Goal: Find specific page/section: Find specific page/section

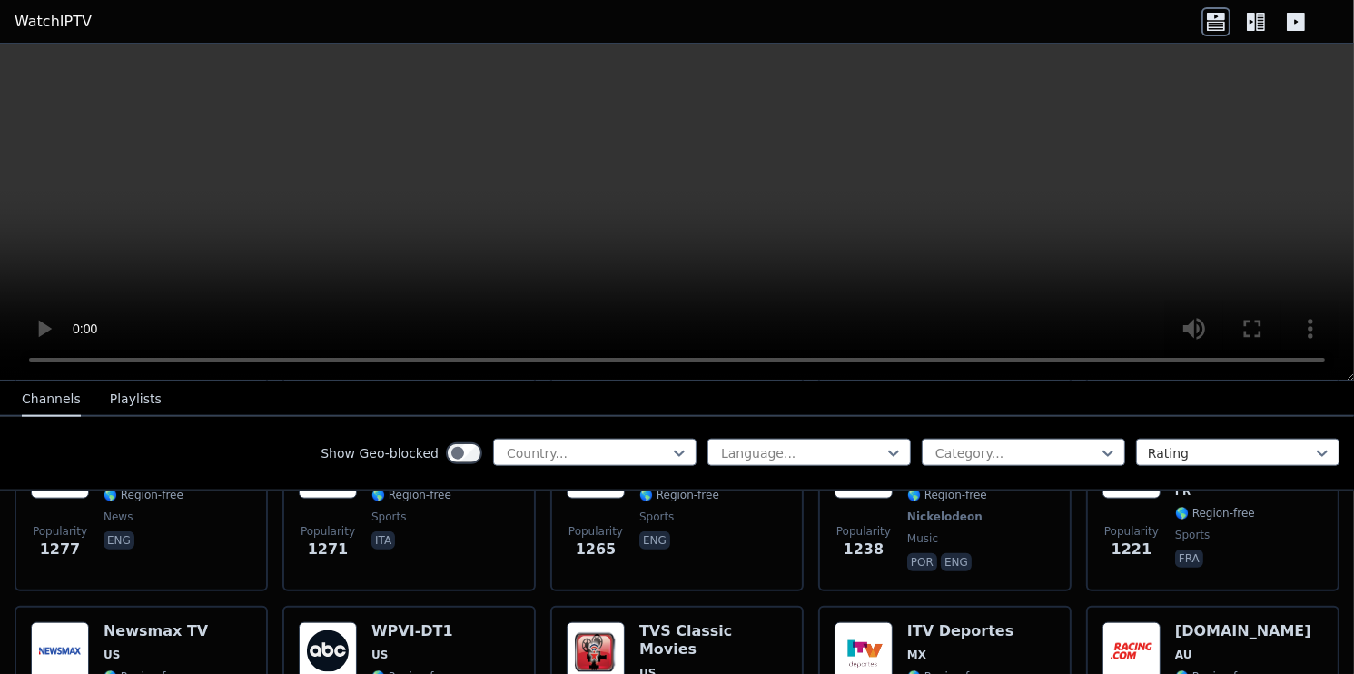
scroll to position [1907, 0]
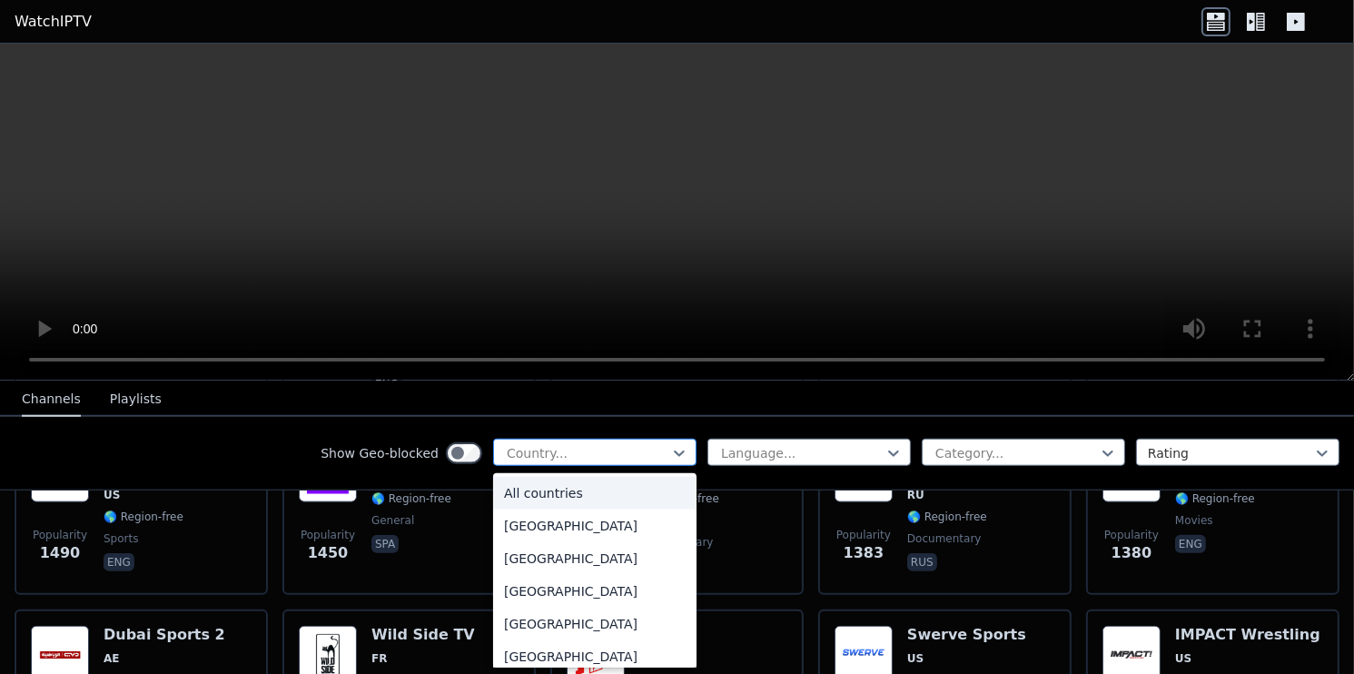
click at [585, 444] on div at bounding box center [587, 453] width 165 height 18
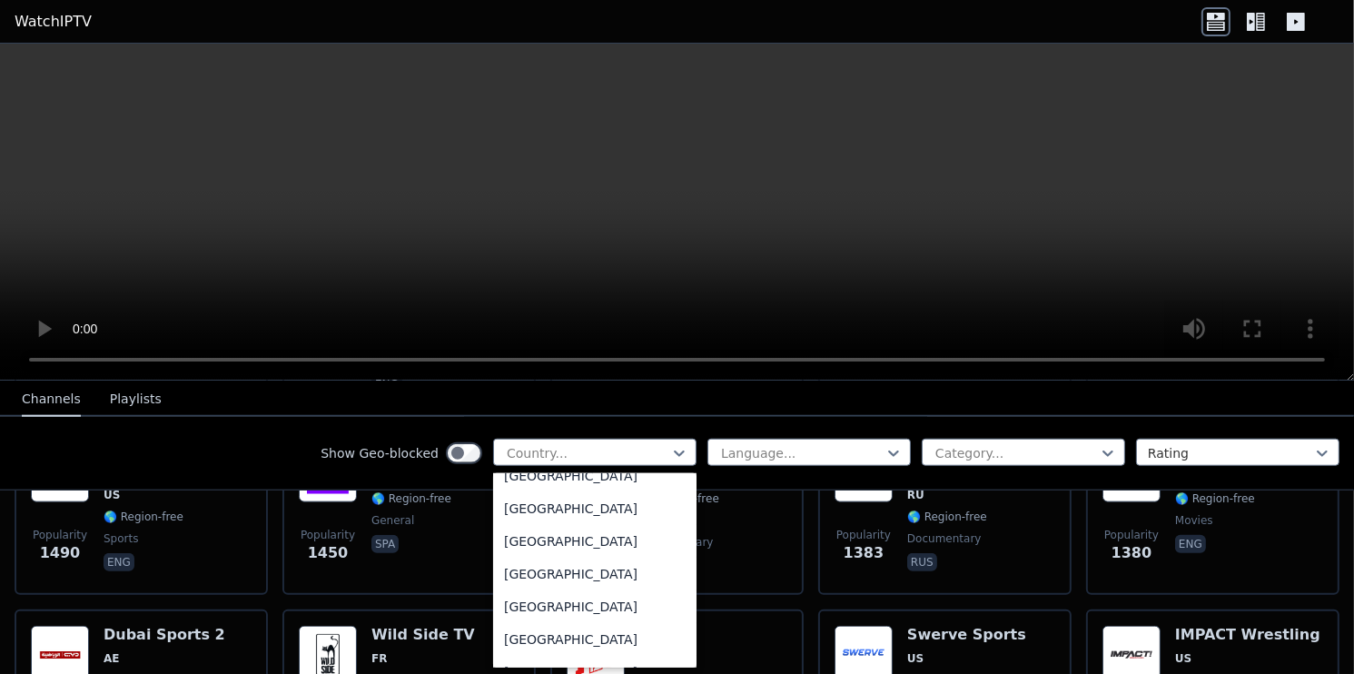
scroll to position [363, 0]
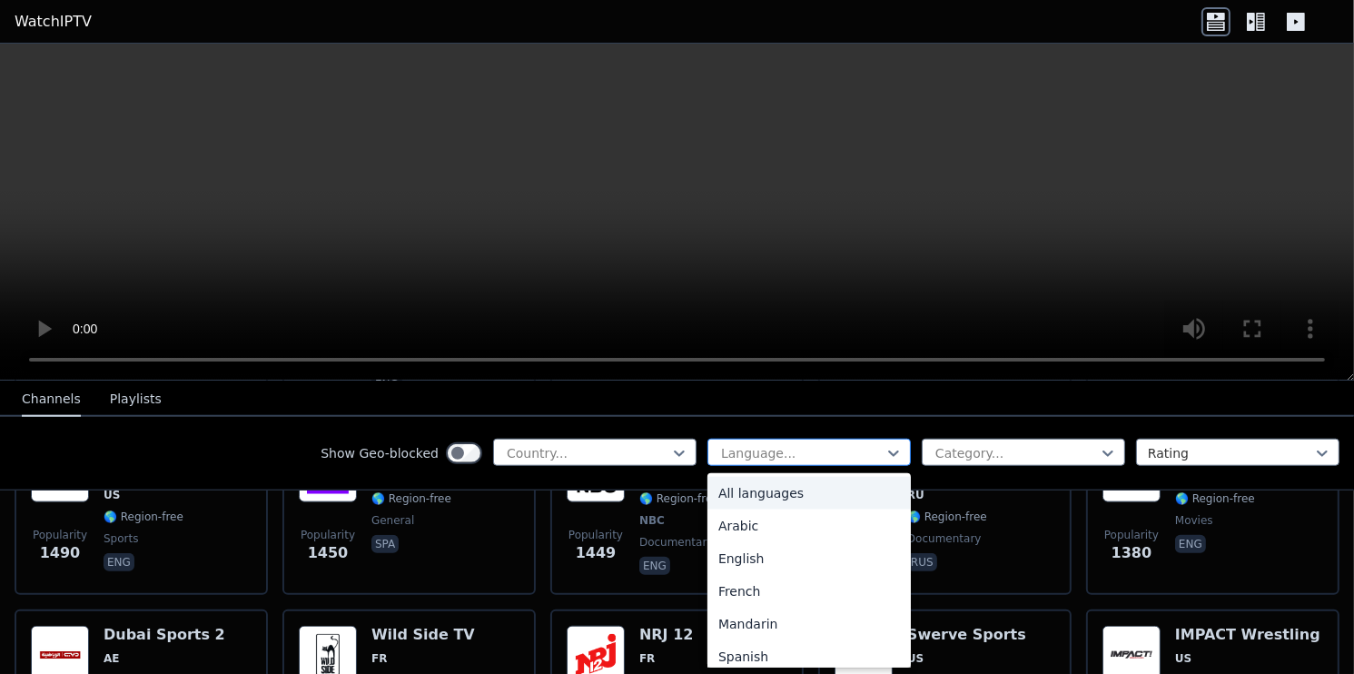
click at [748, 445] on div at bounding box center [801, 453] width 165 height 18
click at [750, 564] on div "English" at bounding box center [808, 558] width 203 height 33
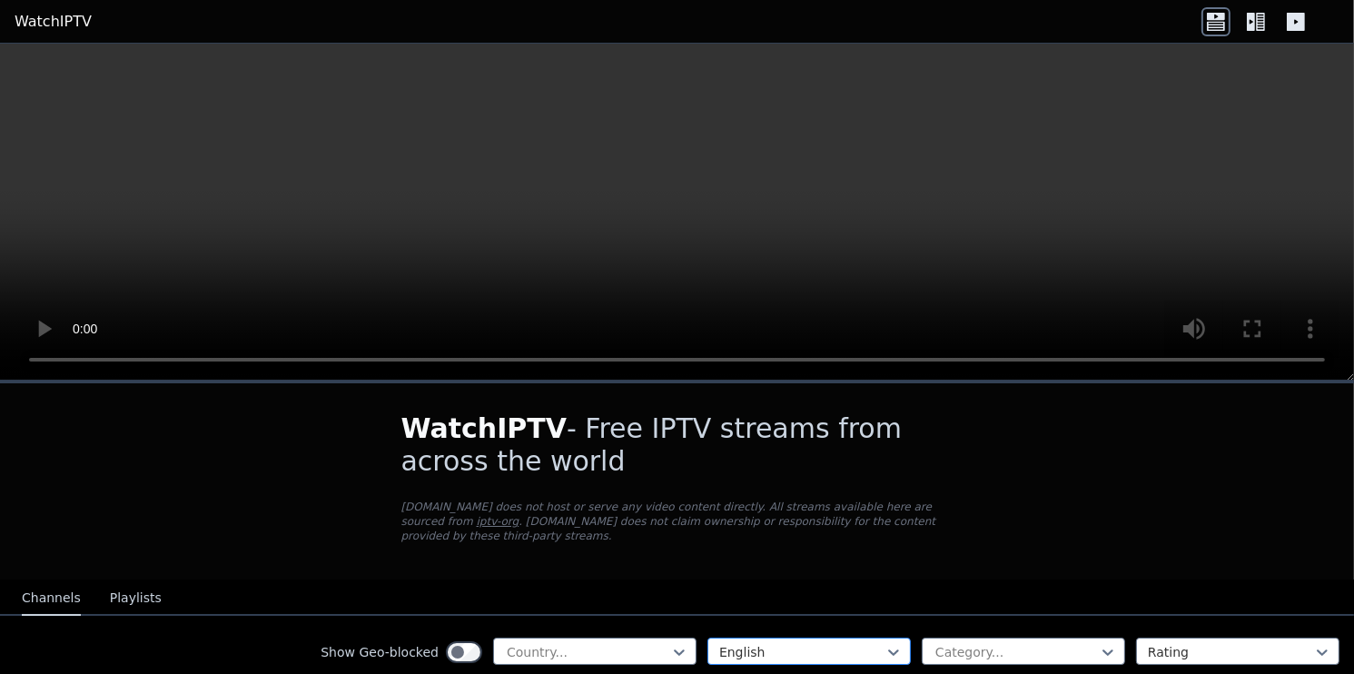
click at [850, 643] on div at bounding box center [801, 652] width 165 height 18
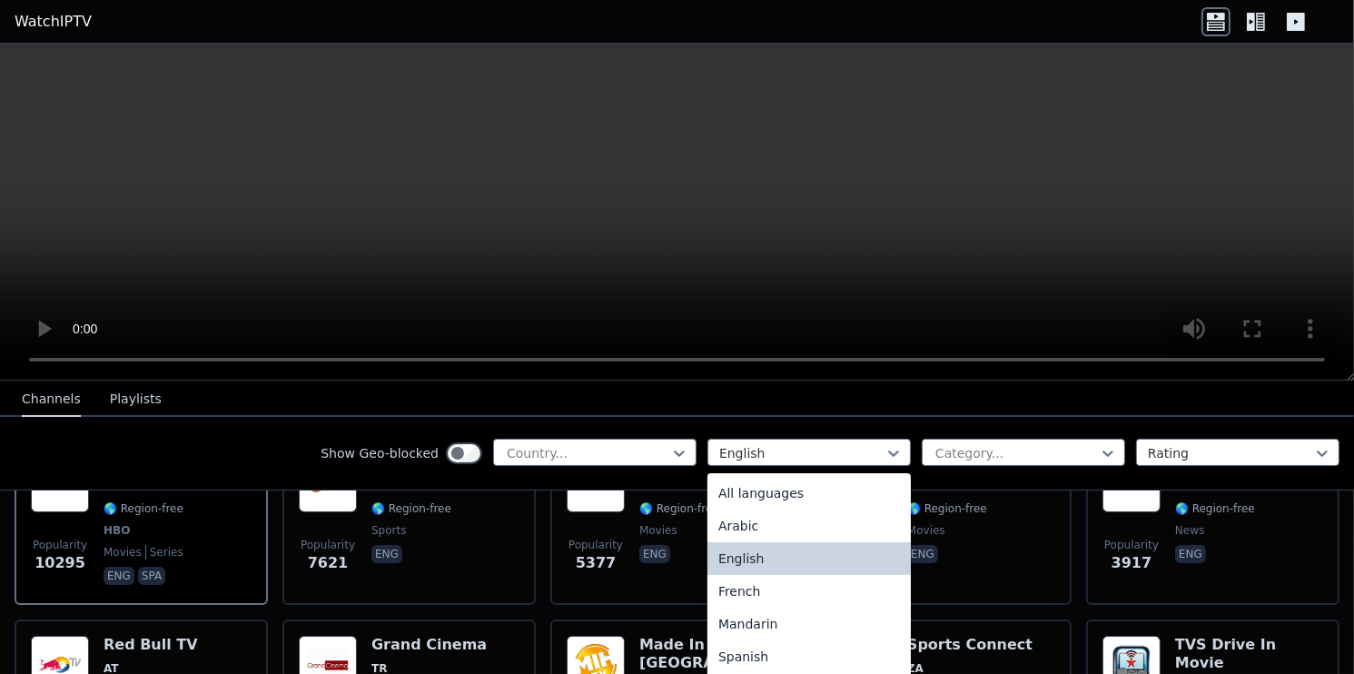
scroll to position [272, 0]
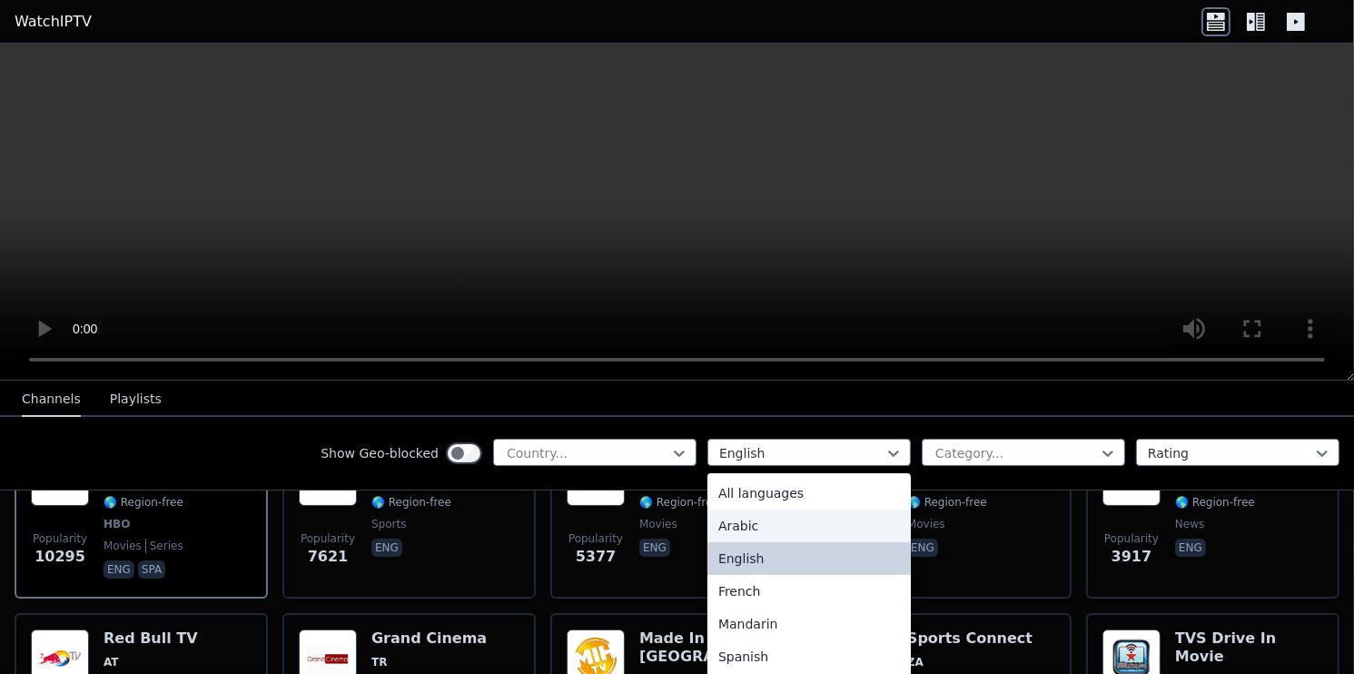
click at [756, 515] on div "Arabic" at bounding box center [808, 525] width 203 height 33
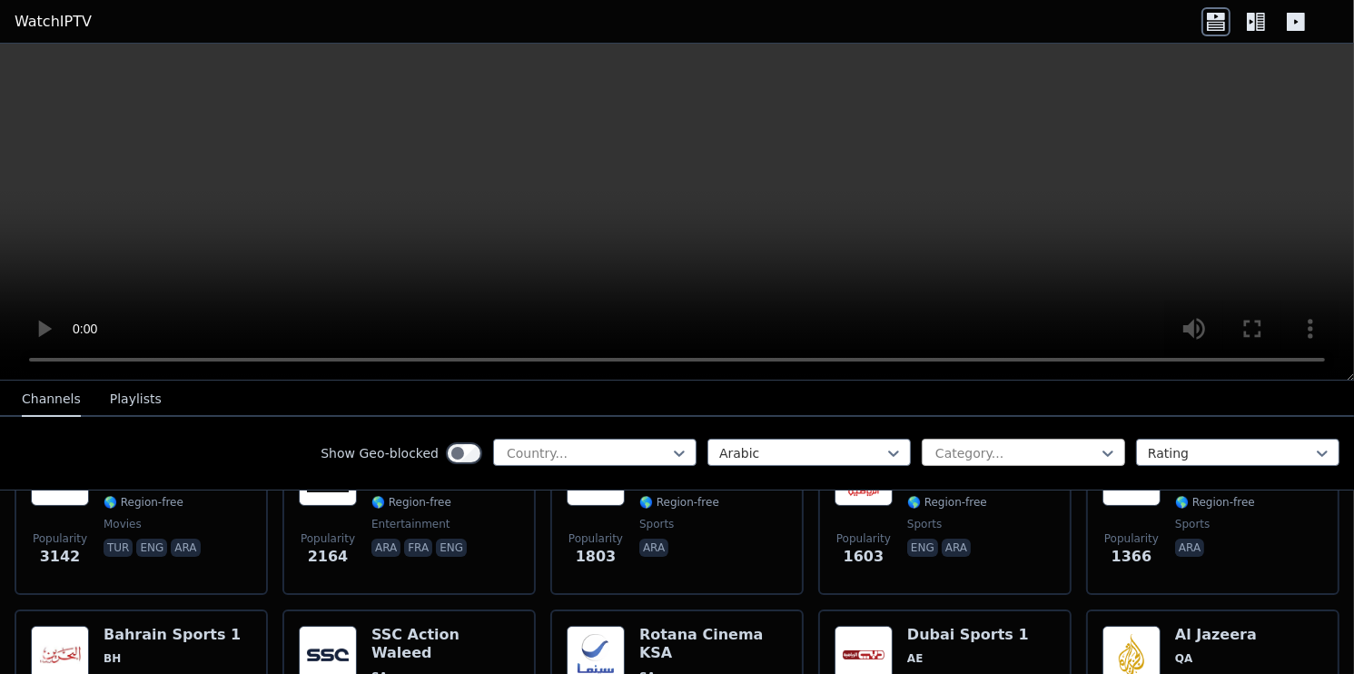
click at [1013, 452] on div at bounding box center [1016, 453] width 165 height 18
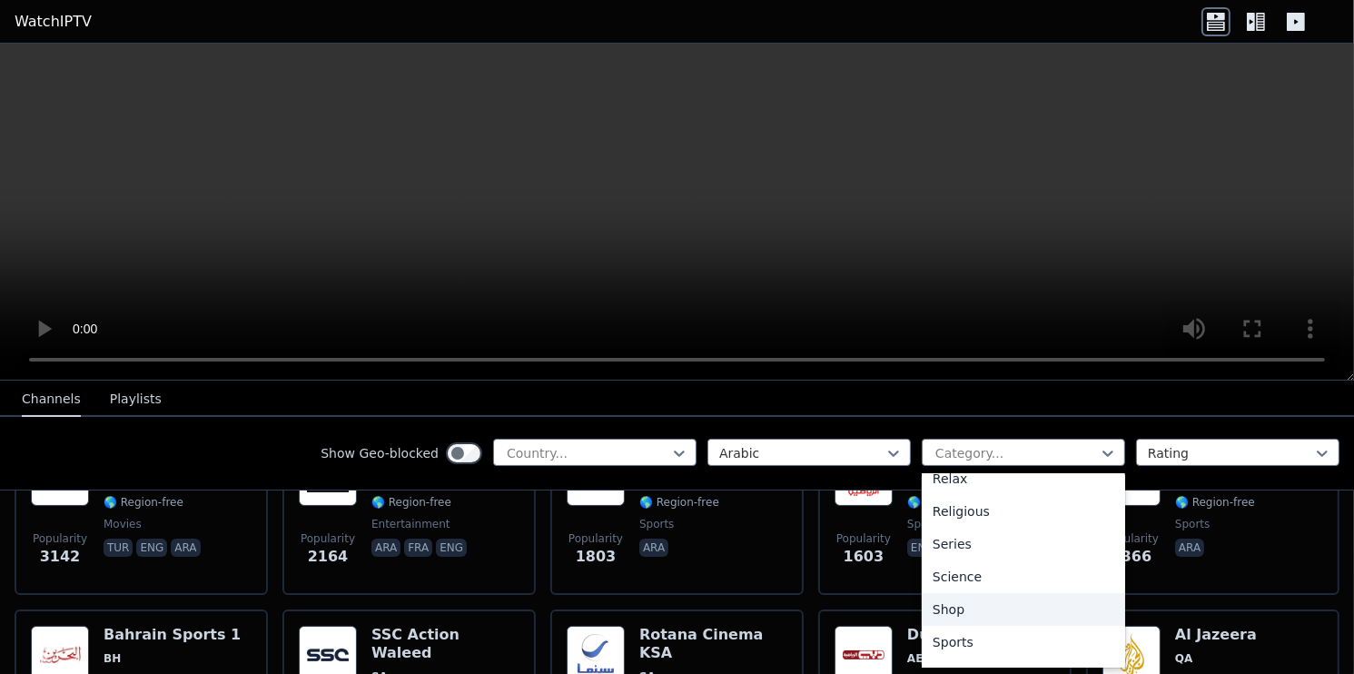
scroll to position [695, 0]
click at [954, 577] on div "Sports" at bounding box center [1023, 583] width 203 height 33
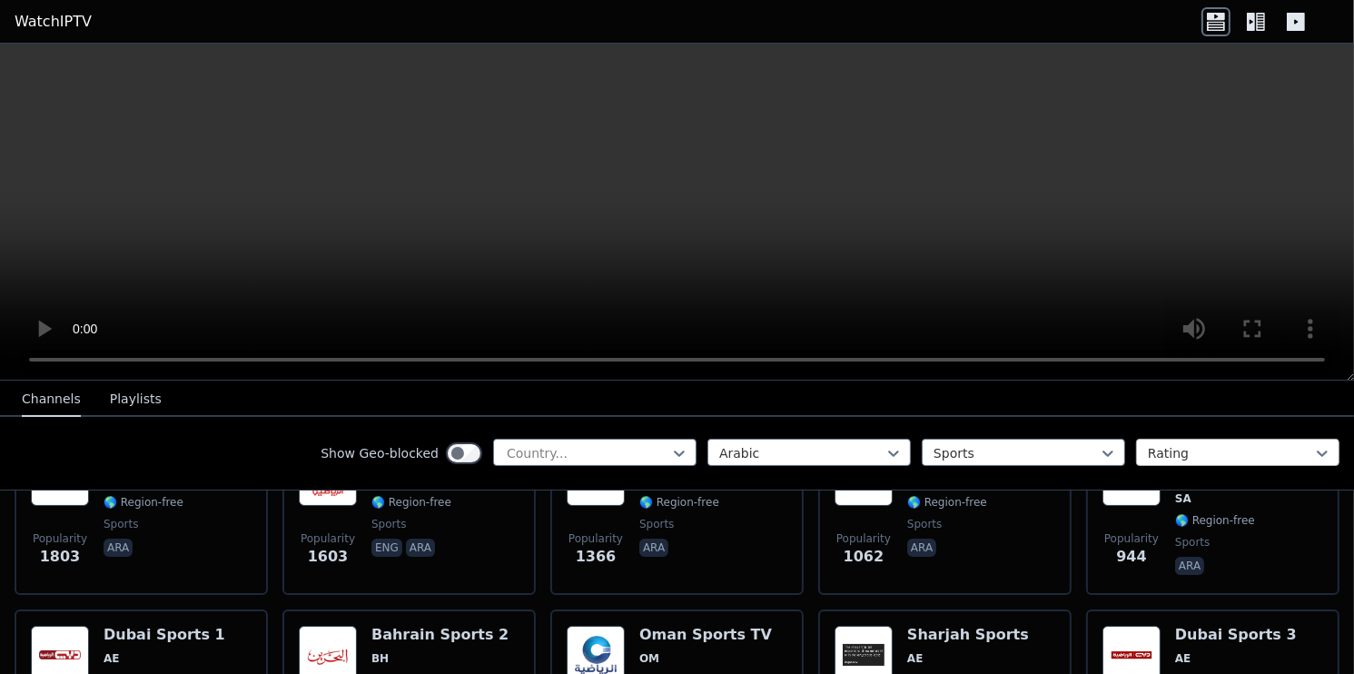
click at [1164, 445] on div at bounding box center [1230, 453] width 165 height 18
click at [1169, 452] on div at bounding box center [1230, 453] width 165 height 18
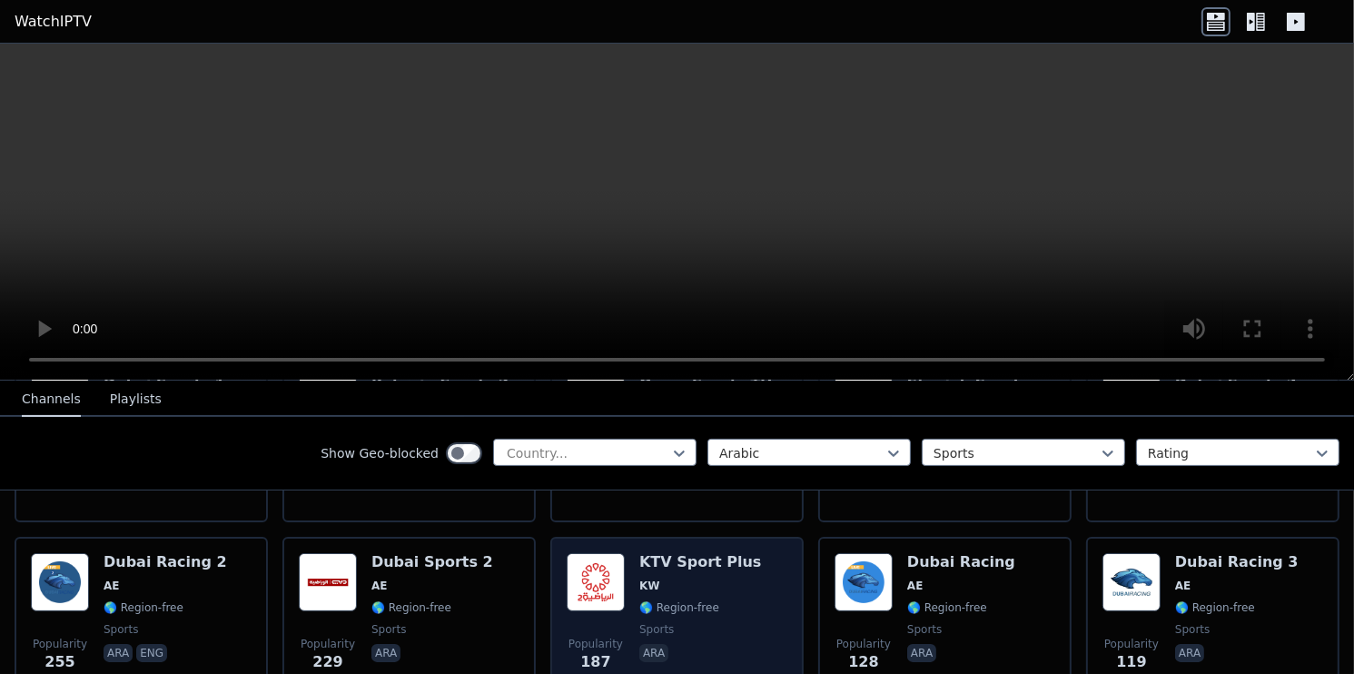
scroll to position [516, 0]
